Goal: Obtain resource: Download file/media

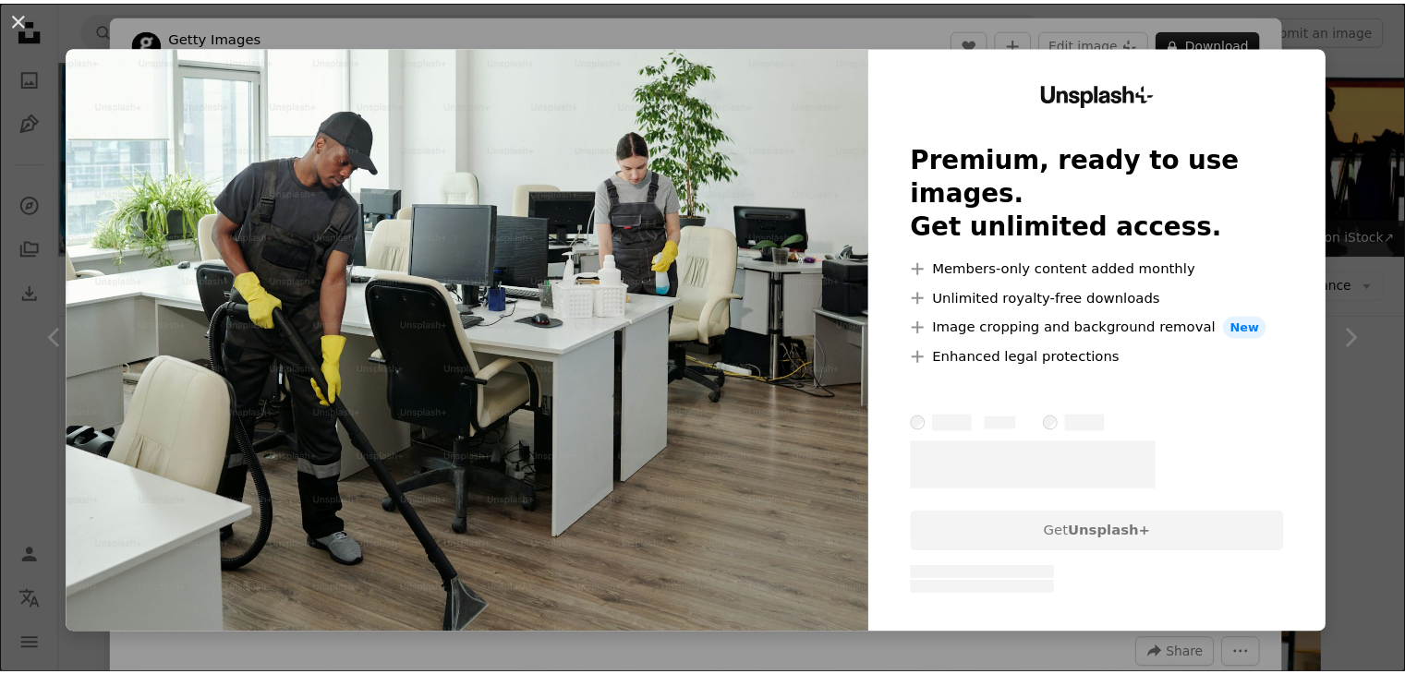
scroll to position [1631, 0]
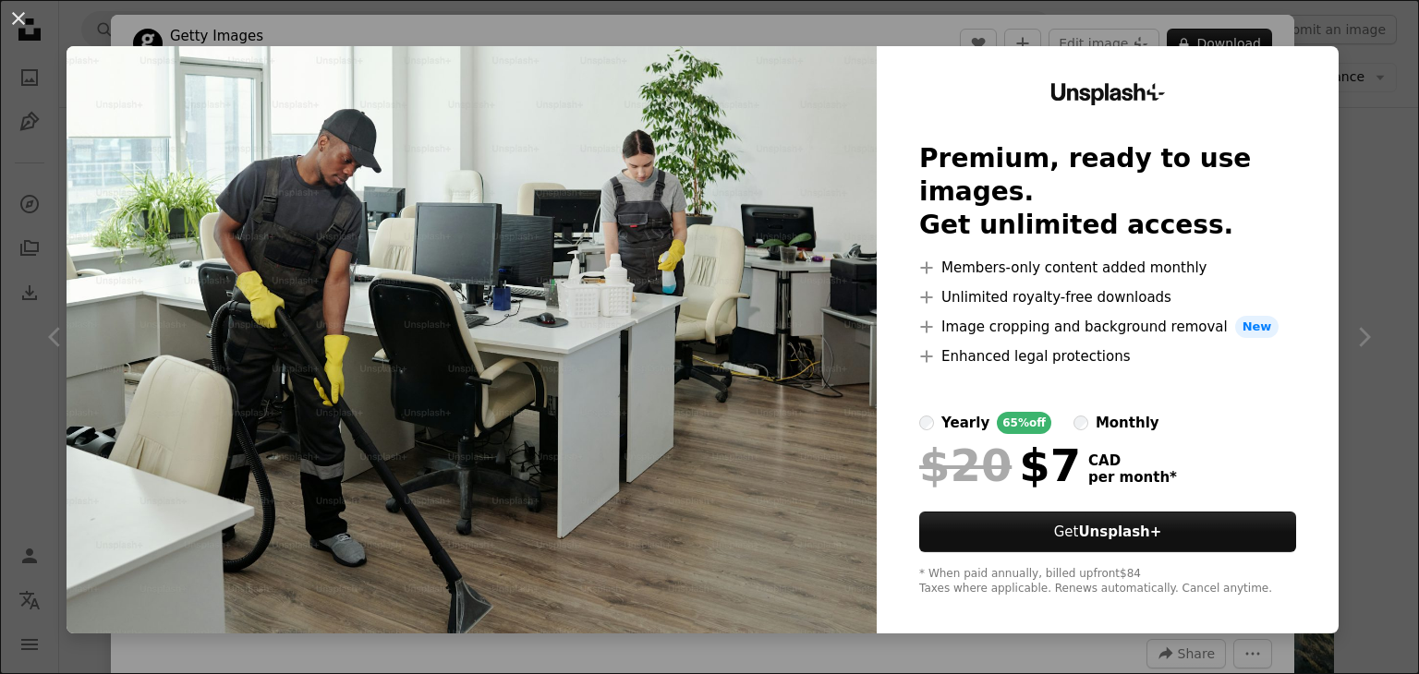
click at [0, 357] on div "An X shape Unsplash+ Premium, ready to use images. Get unlimited access. A plus…" at bounding box center [709, 337] width 1419 height 674
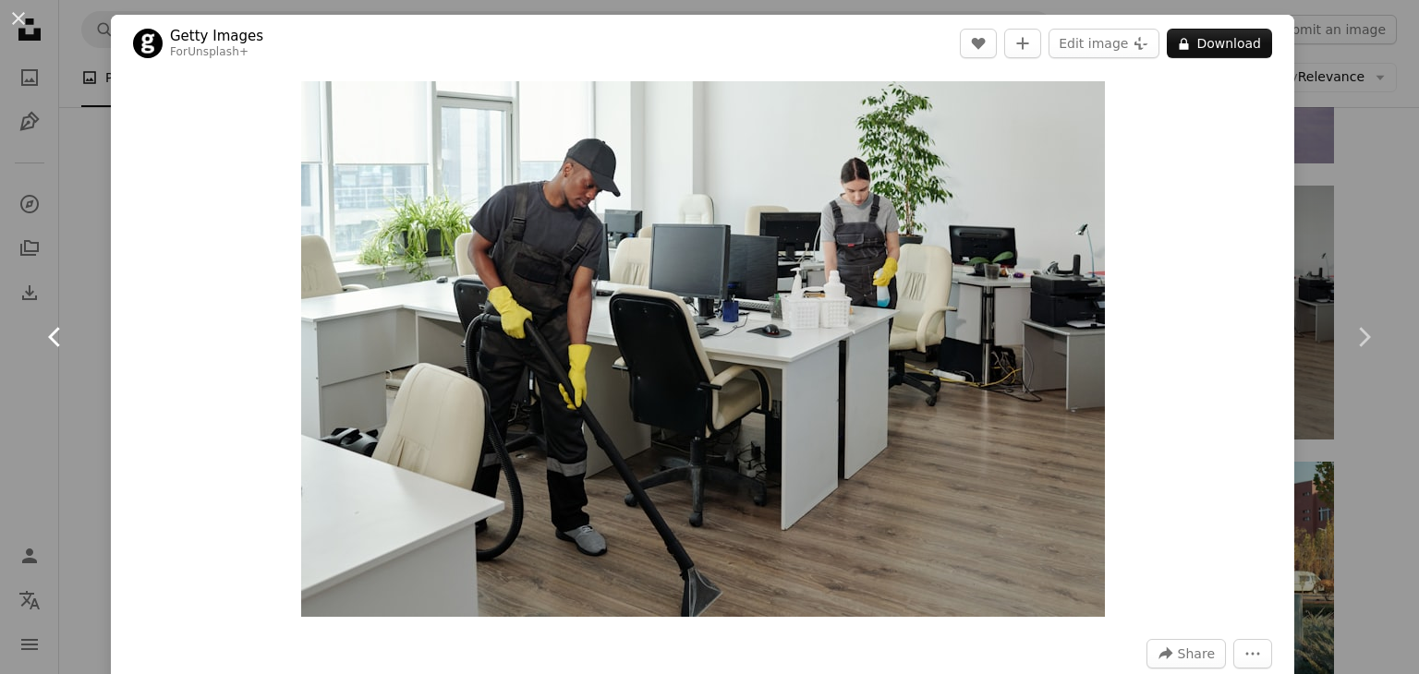
click at [0, 357] on link "Chevron left" at bounding box center [55, 336] width 111 height 177
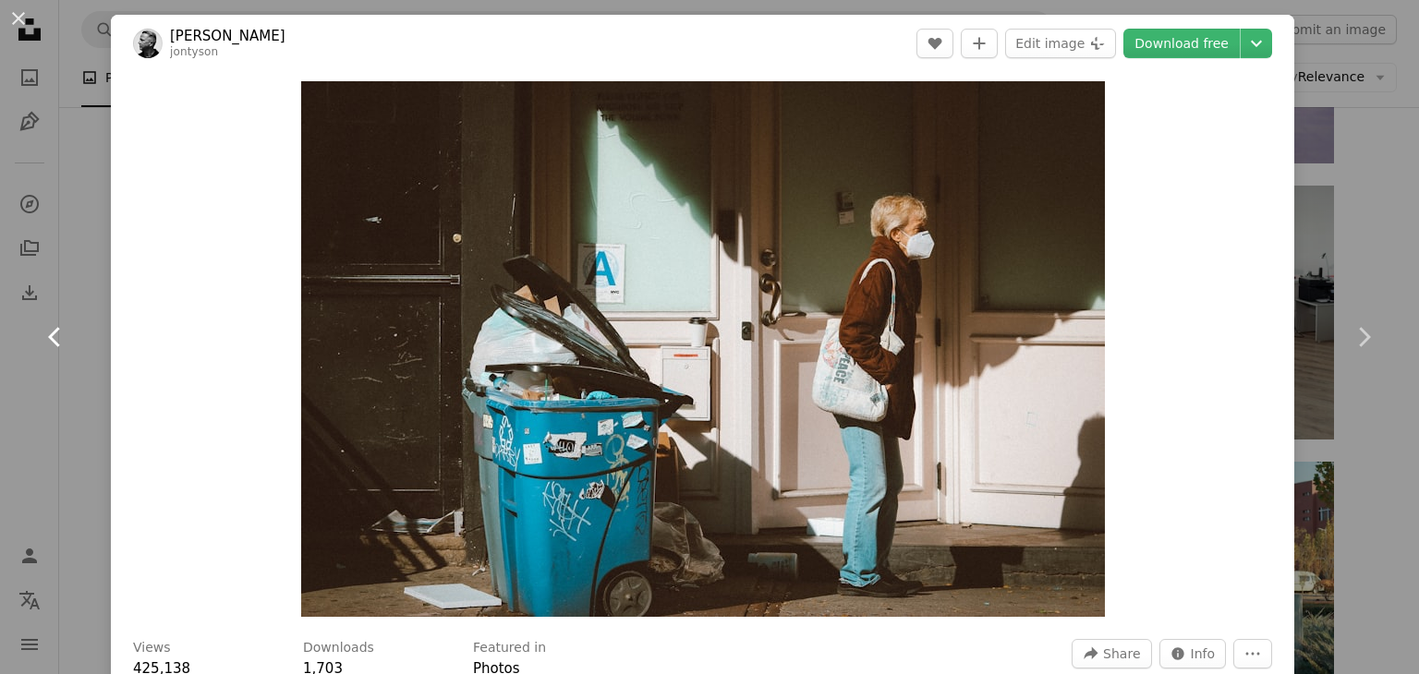
click at [25, 412] on link "Chevron left" at bounding box center [55, 336] width 111 height 177
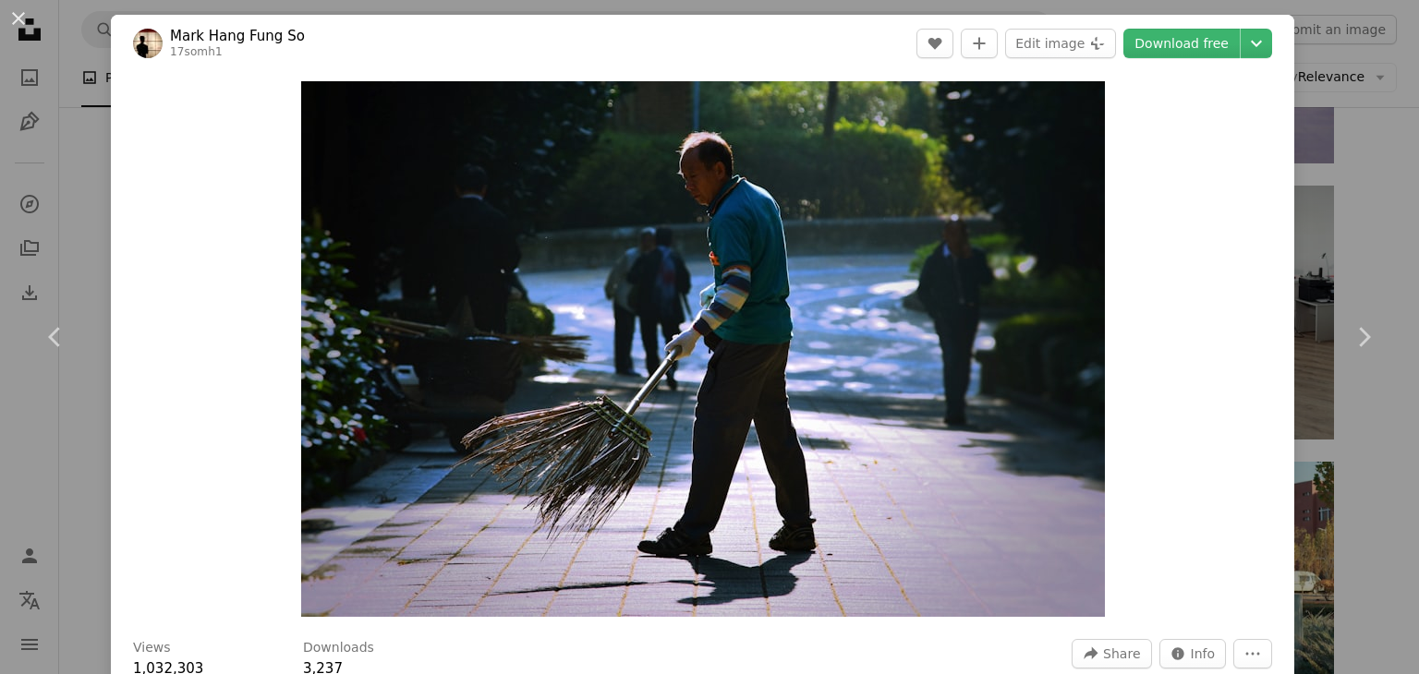
click at [1336, 91] on div "An X shape Chevron left Chevron right Mark Hang [PERSON_NAME] So 17somh1 A hear…" at bounding box center [709, 337] width 1419 height 674
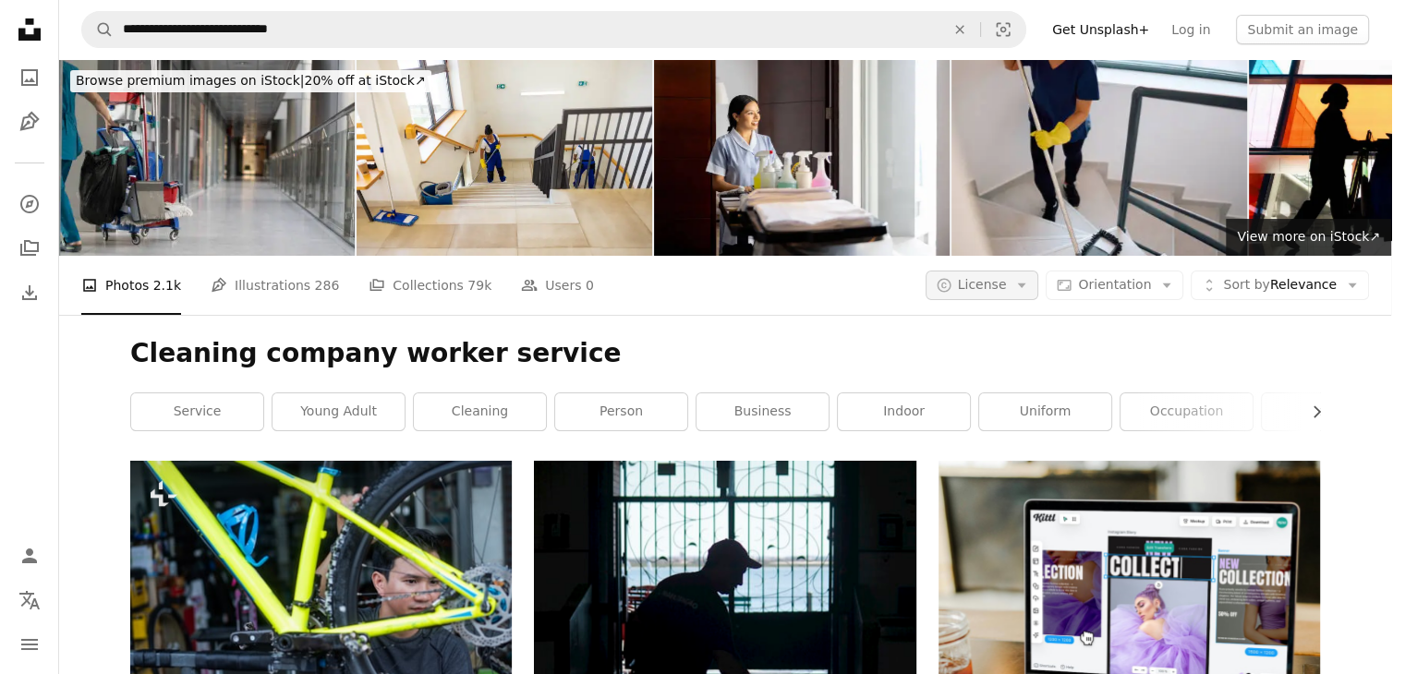
click at [1007, 277] on span "License" at bounding box center [982, 284] width 49 height 15
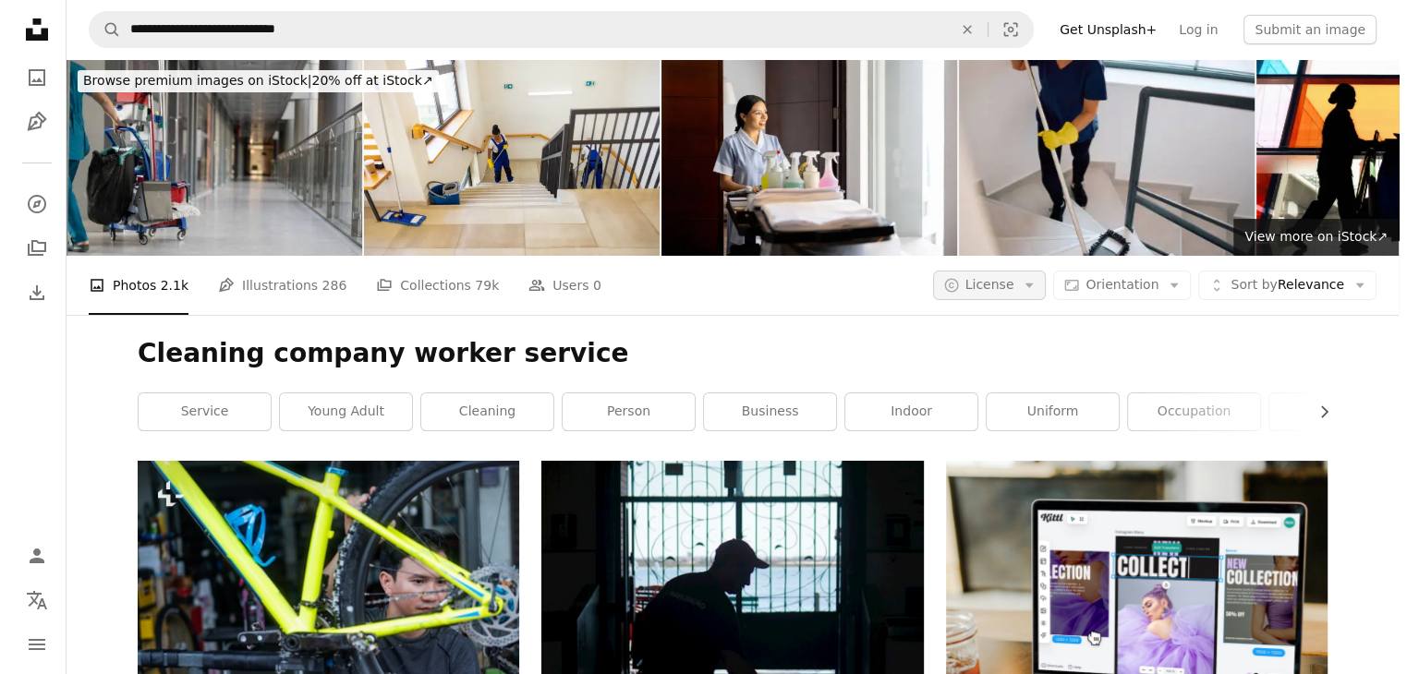
scroll to position [1631, 0]
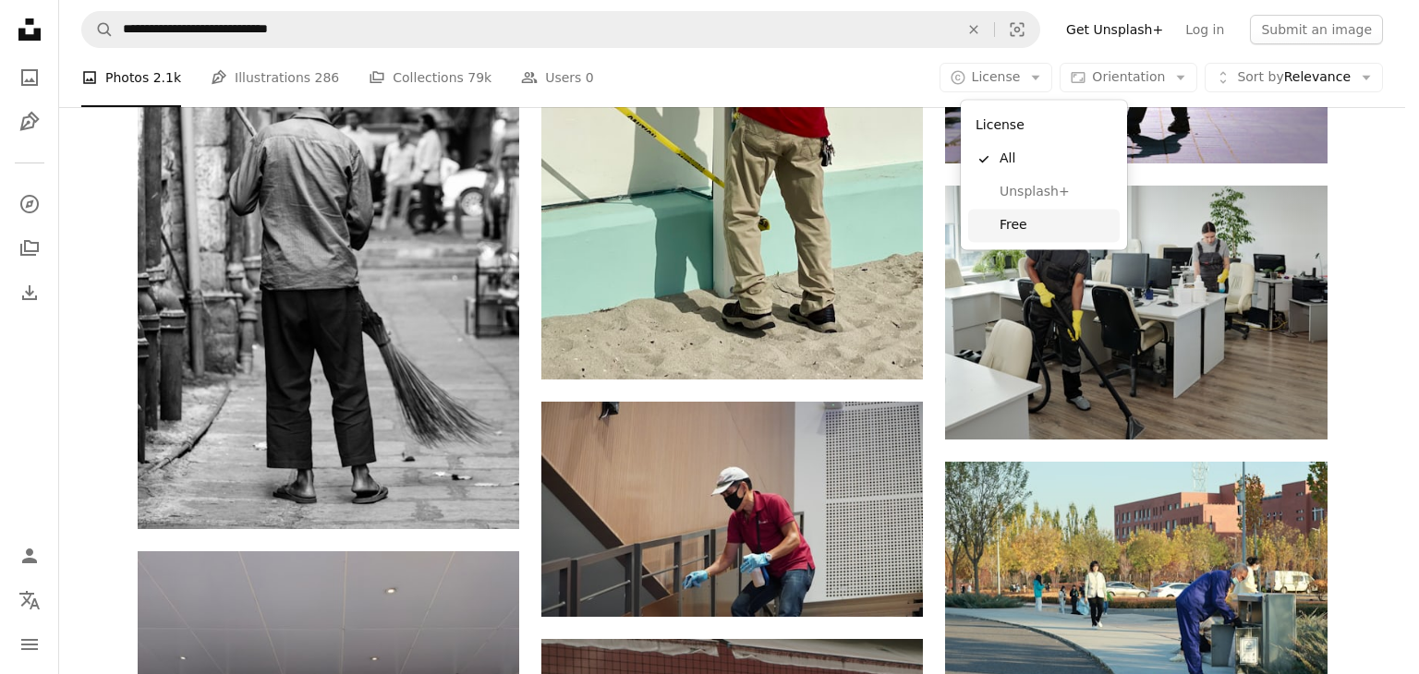
click at [1029, 219] on span "Free" at bounding box center [1055, 225] width 113 height 18
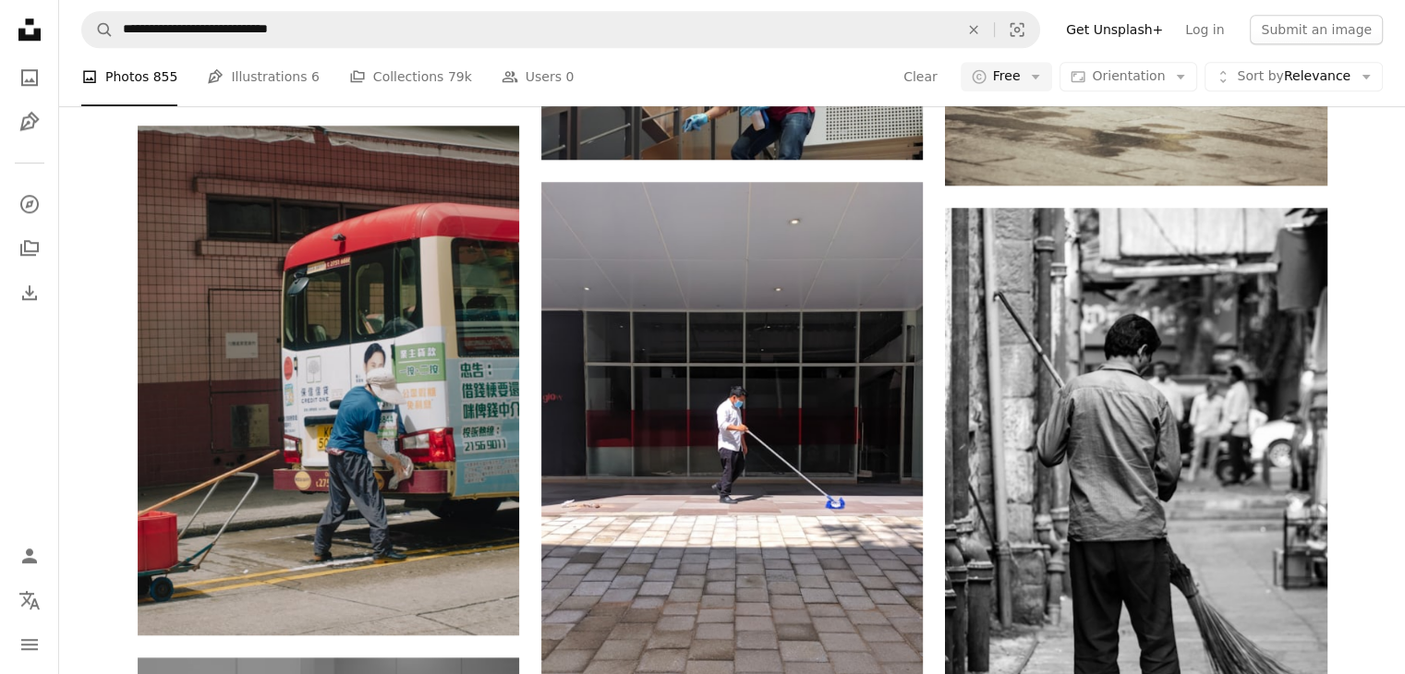
scroll to position [3459, 0]
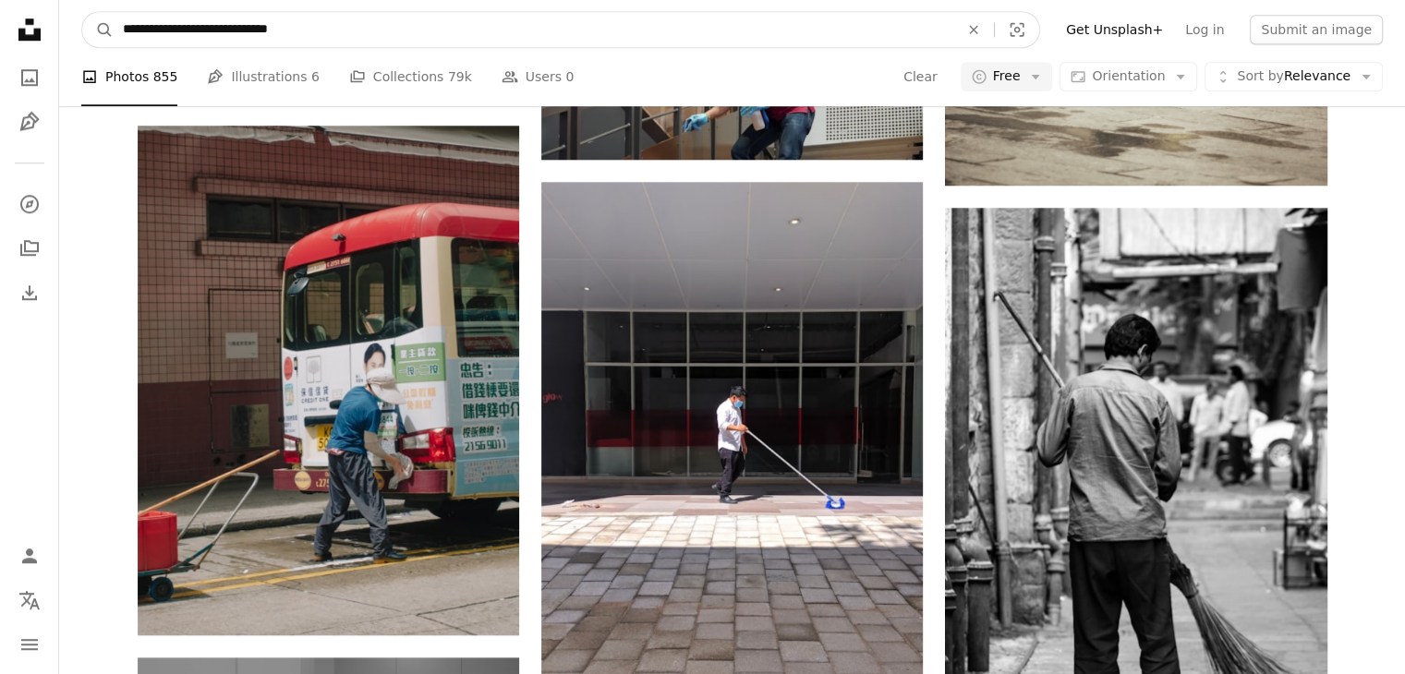
click at [392, 40] on input "**********" at bounding box center [534, 29] width 840 height 35
